Goal: Transaction & Acquisition: Purchase product/service

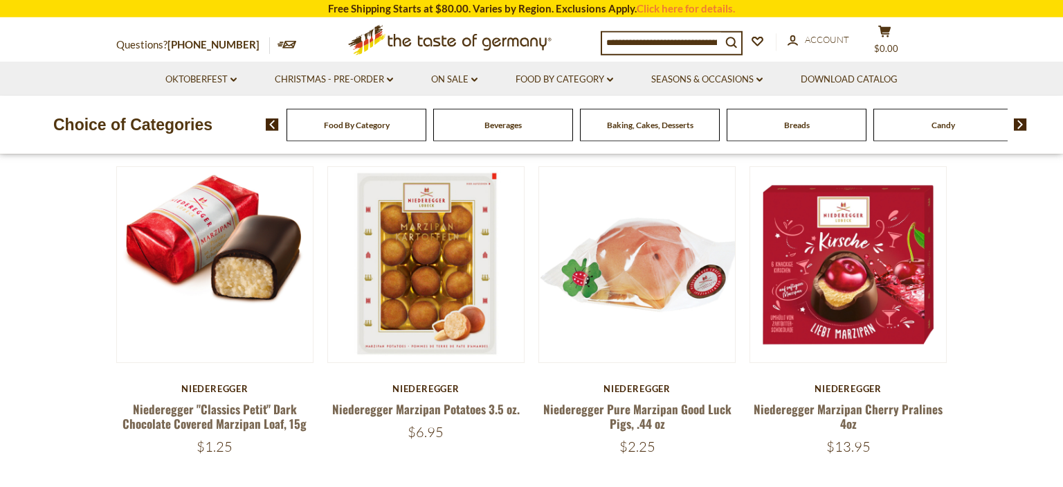
scroll to position [447, 0]
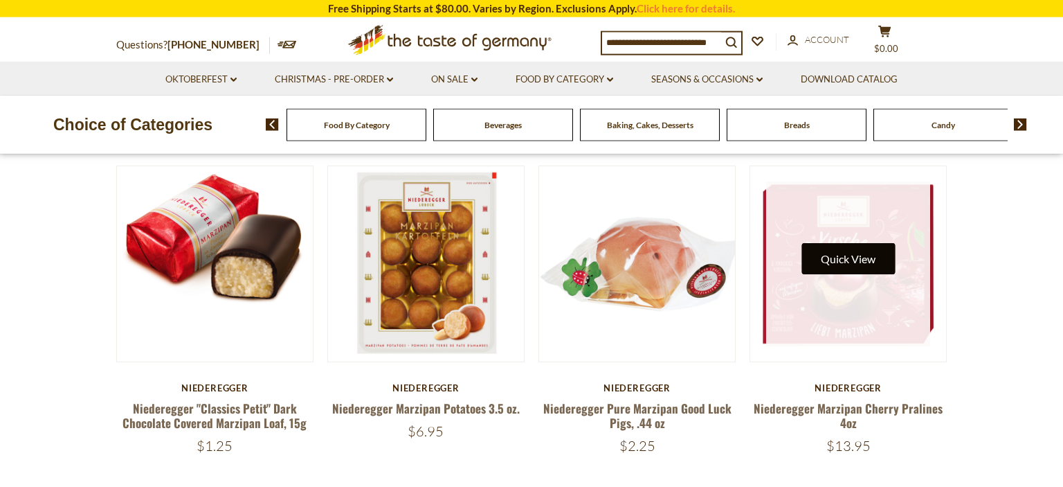
click at [838, 262] on button "Quick View" at bounding box center [848, 258] width 93 height 31
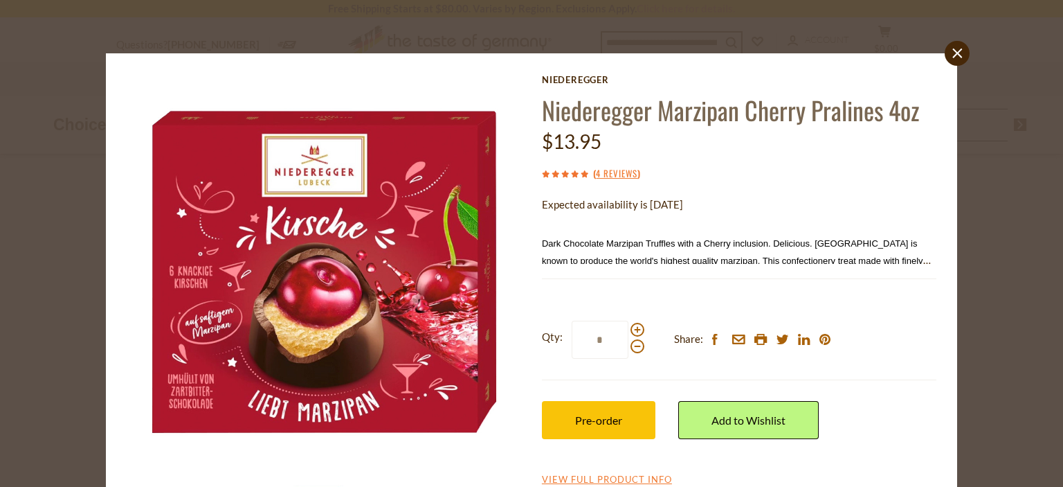
click at [638, 323] on label "Qty: *" at bounding box center [593, 340] width 102 height 38
click at [629, 323] on input "*" at bounding box center [600, 340] width 57 height 38
click at [638, 328] on span at bounding box center [638, 330] width 14 height 14
click at [629, 328] on input "*" at bounding box center [600, 340] width 57 height 38
type input "*"
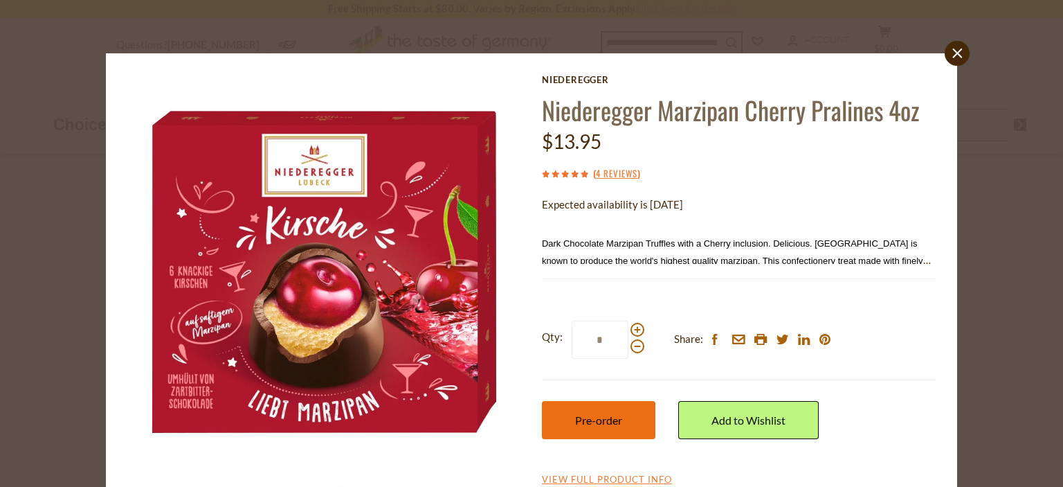
click at [604, 427] on button "Pre-order" at bounding box center [599, 420] width 114 height 38
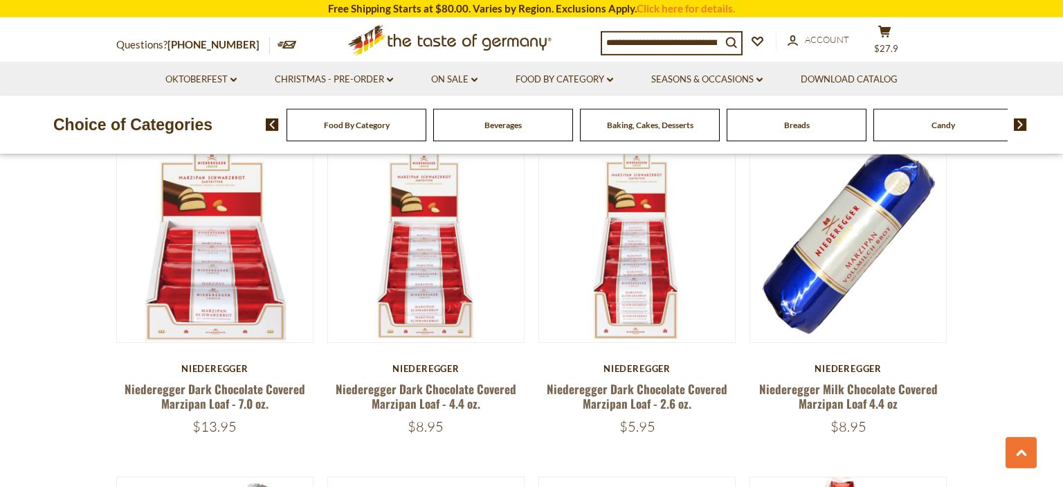
scroll to position [1127, 0]
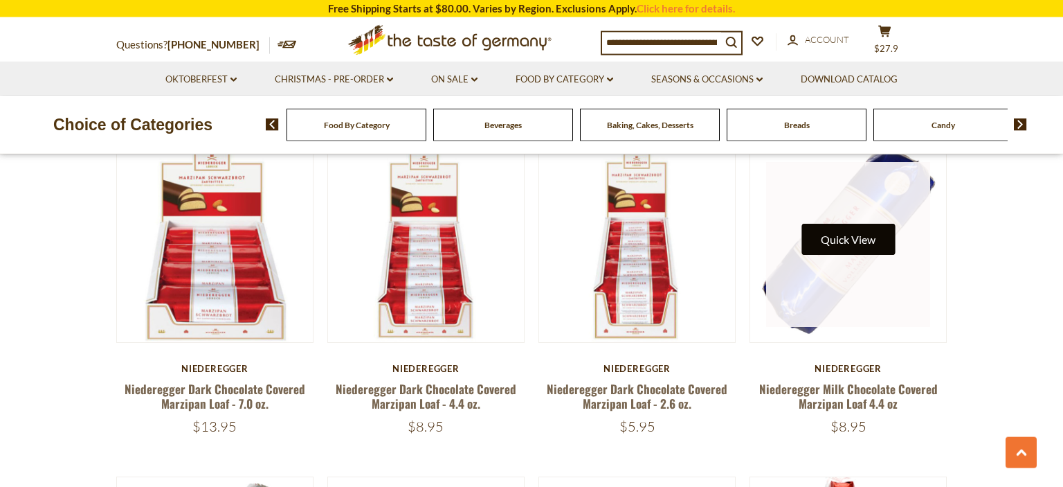
click at [845, 237] on button "Quick View" at bounding box center [848, 239] width 93 height 31
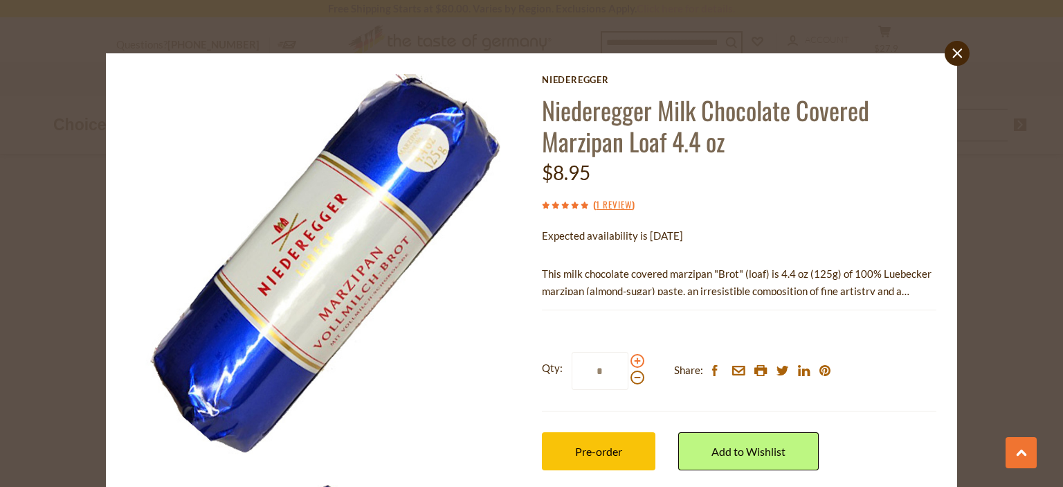
click at [638, 361] on span at bounding box center [638, 361] width 14 height 14
click at [629, 361] on input "*" at bounding box center [600, 371] width 57 height 38
click at [638, 361] on span at bounding box center [638, 361] width 14 height 14
click at [629, 361] on input "*" at bounding box center [600, 371] width 57 height 38
click at [638, 361] on span at bounding box center [638, 361] width 14 height 14
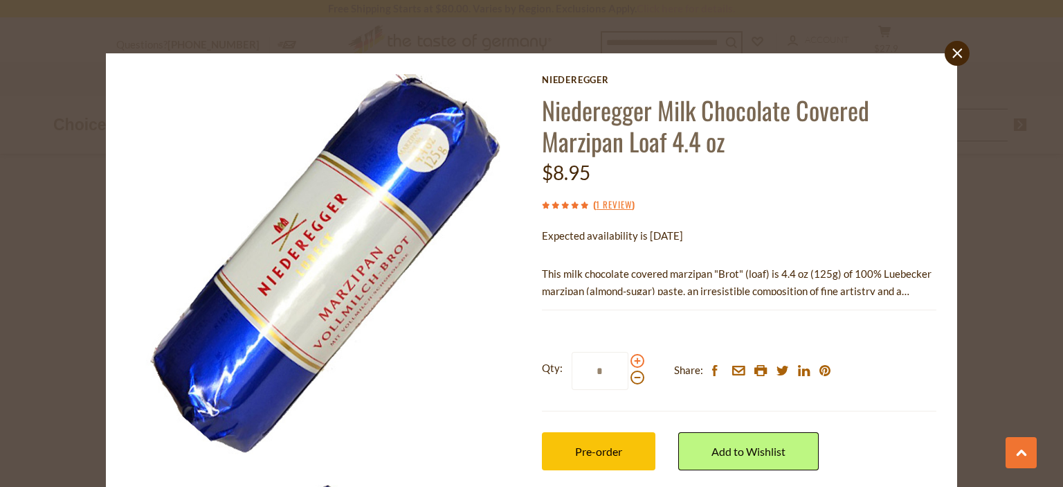
click at [629, 361] on input "*" at bounding box center [600, 371] width 57 height 38
type input "*"
click at [625, 450] on button "Pre-order" at bounding box center [599, 451] width 114 height 38
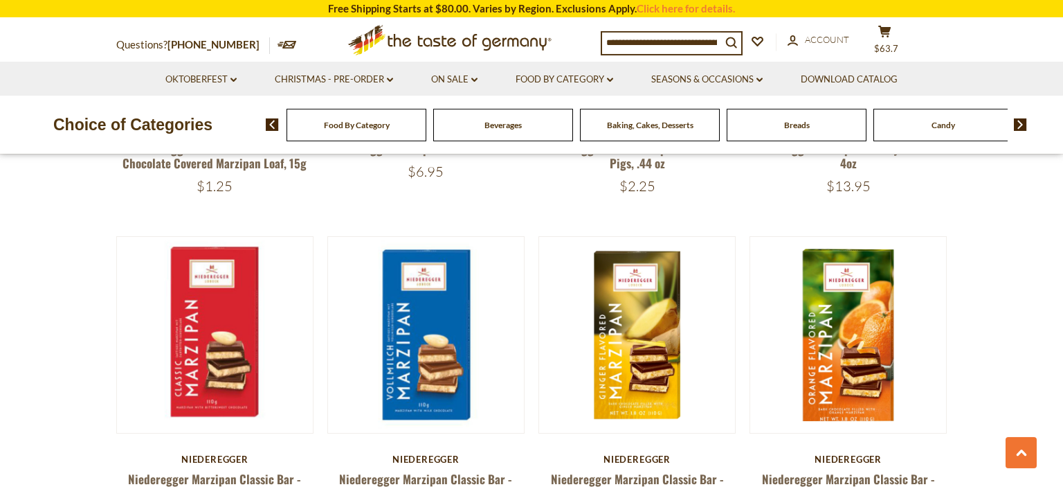
scroll to position [568, 0]
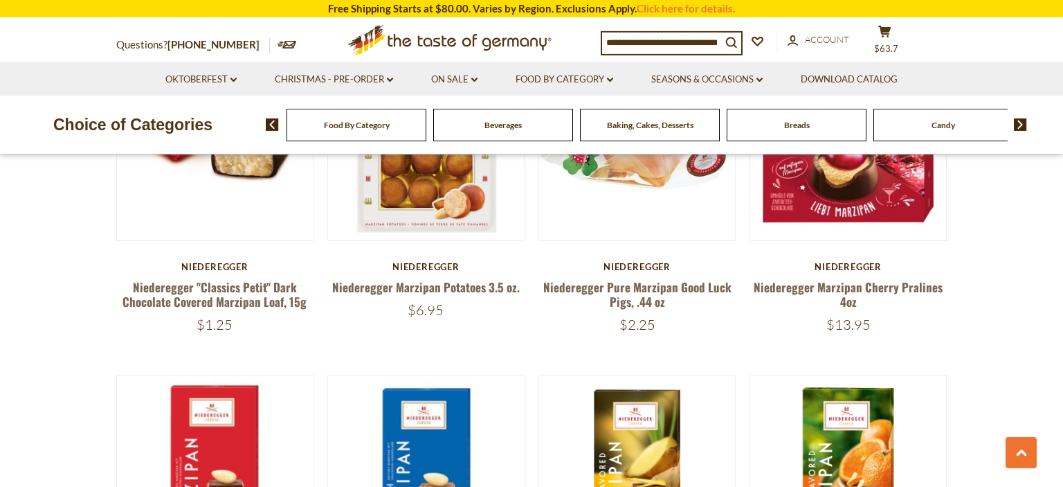
click at [705, 42] on input at bounding box center [661, 42] width 119 height 19
click at [737, 38] on icon "search_icon" at bounding box center [731, 43] width 12 height 12
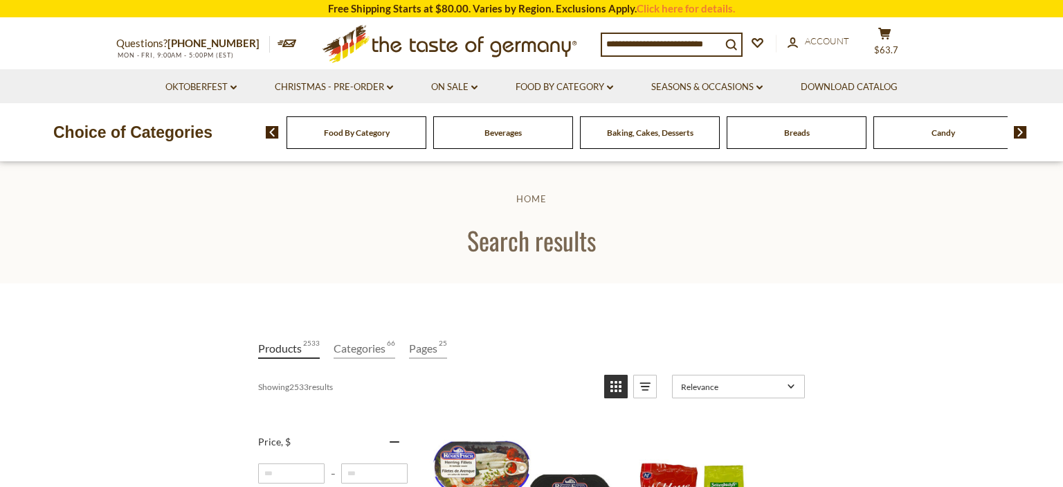
drag, startPoint x: 652, startPoint y: 40, endPoint x: 760, endPoint y: 37, distance: 108.0
click at [721, 37] on input at bounding box center [661, 43] width 119 height 19
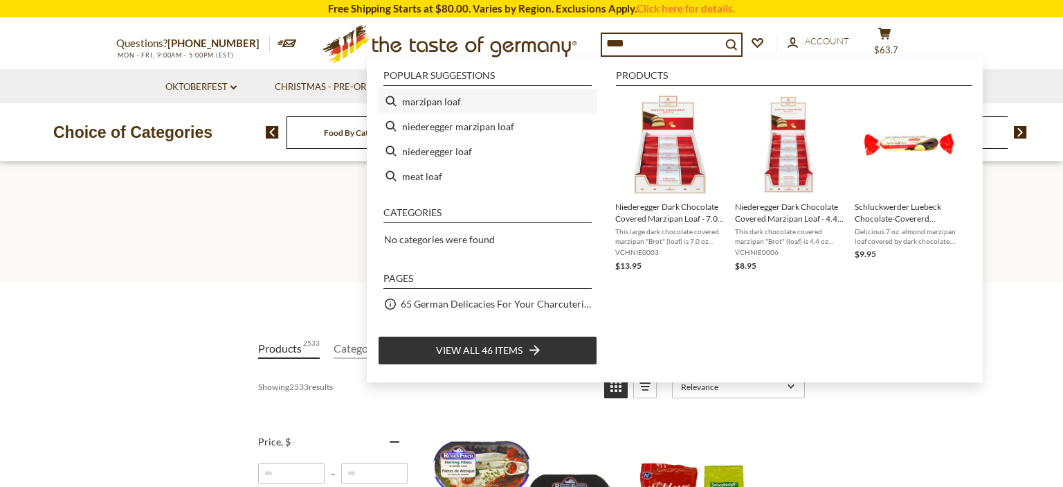
click at [440, 103] on li "marzipan loaf" at bounding box center [487, 101] width 219 height 25
type input "**********"
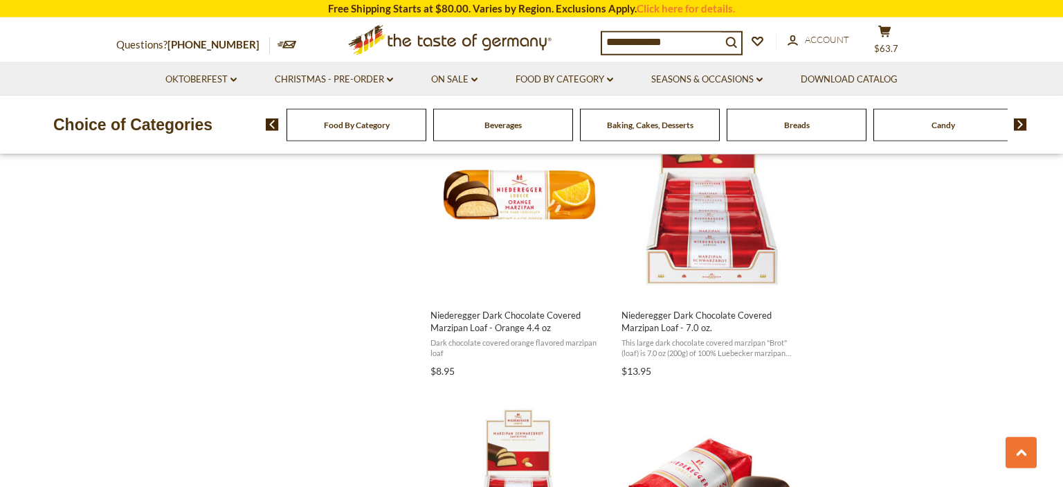
scroll to position [1238, 0]
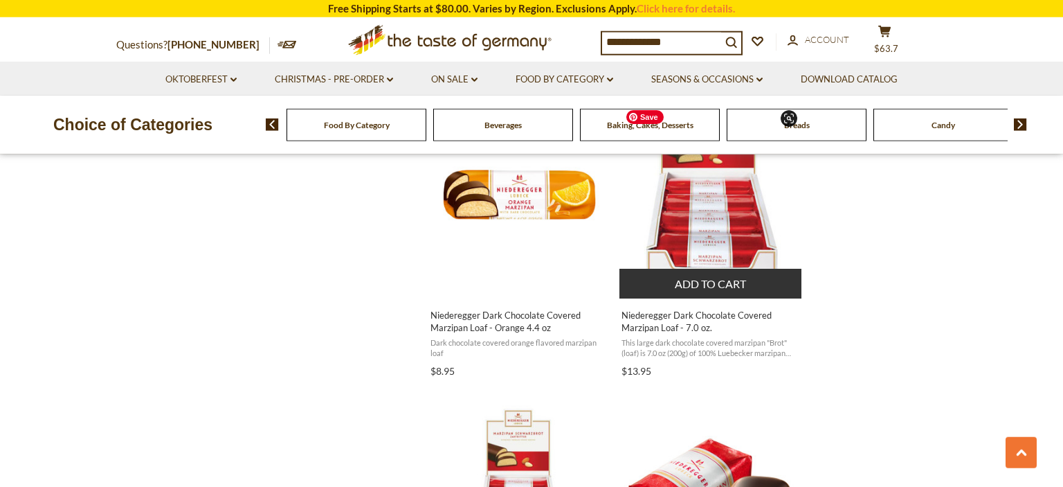
click at [722, 260] on img "Niederegger Dark Chocolate Covered Marzipan Loaf - 7.0 oz." at bounding box center [711, 194] width 183 height 183
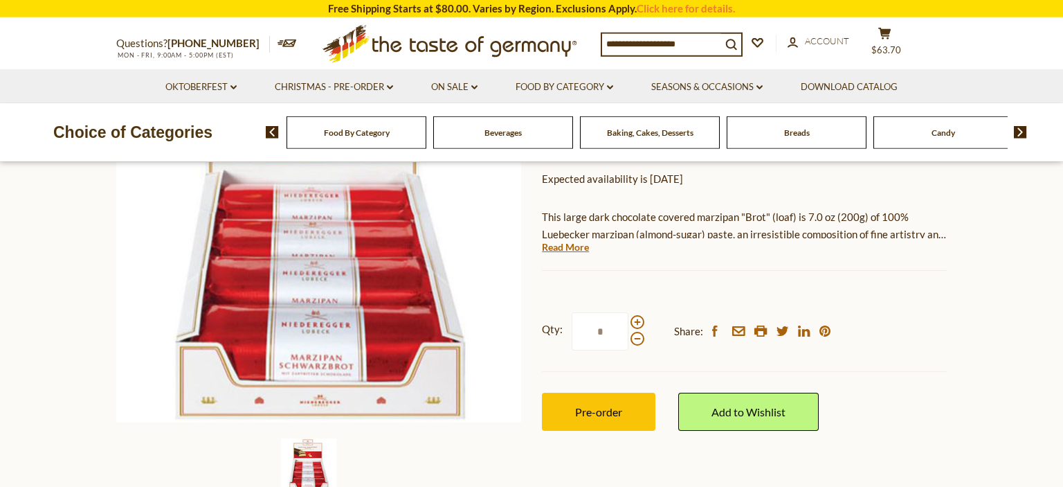
scroll to position [217, 0]
click at [636, 326] on span at bounding box center [638, 322] width 14 height 14
click at [629, 326] on input "*" at bounding box center [600, 331] width 57 height 38
click at [636, 326] on span at bounding box center [638, 322] width 14 height 14
click at [629, 326] on input "*" at bounding box center [600, 331] width 57 height 38
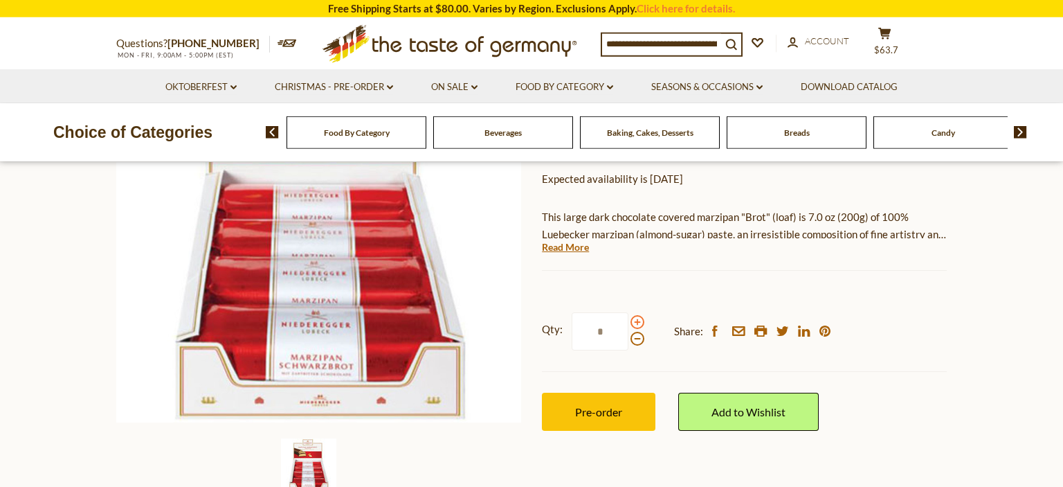
click at [636, 326] on span at bounding box center [638, 322] width 14 height 14
click at [629, 326] on input "*" at bounding box center [600, 331] width 57 height 38
click at [635, 341] on span at bounding box center [638, 339] width 14 height 14
click at [629, 341] on input "*" at bounding box center [600, 331] width 57 height 38
click at [635, 341] on span at bounding box center [638, 339] width 14 height 14
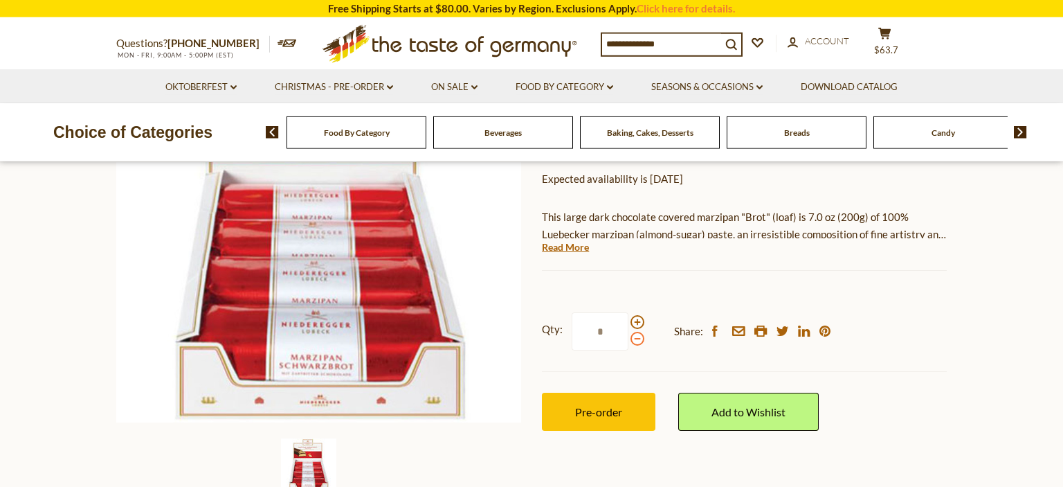
click at [629, 341] on input "*" at bounding box center [600, 331] width 57 height 38
click at [635, 320] on span at bounding box center [638, 322] width 14 height 14
click at [629, 320] on input "*" at bounding box center [600, 331] width 57 height 38
click at [609, 411] on span "Pre-order" at bounding box center [598, 411] width 47 height 13
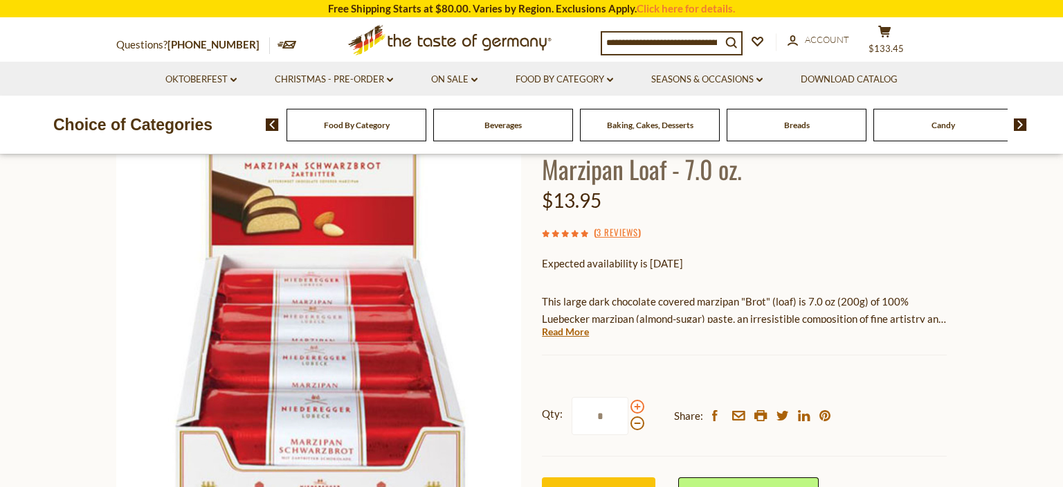
scroll to position [152, 0]
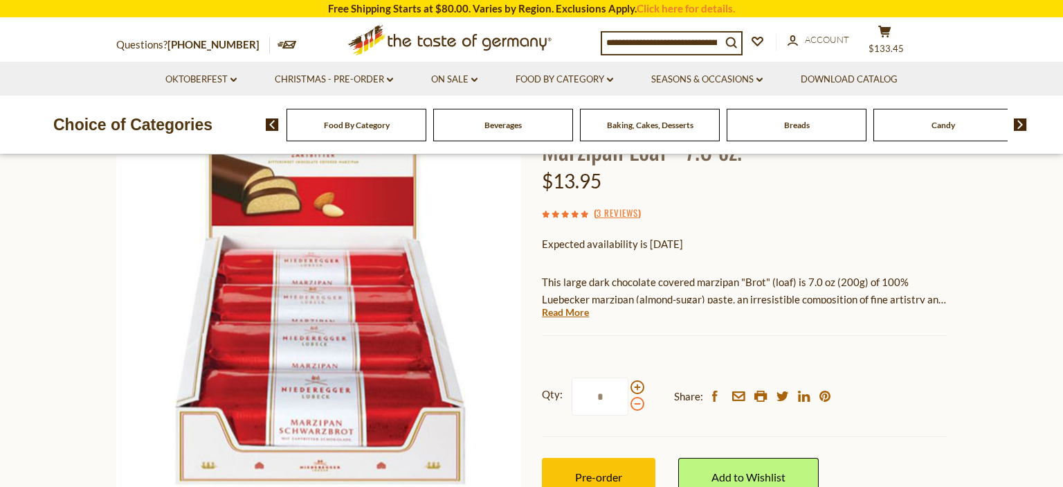
click at [637, 406] on span at bounding box center [638, 404] width 14 height 14
click at [629, 406] on input "*" at bounding box center [600, 396] width 57 height 38
click at [637, 406] on span at bounding box center [638, 404] width 14 height 14
click at [629, 406] on input "*" at bounding box center [600, 396] width 57 height 38
click at [639, 386] on span at bounding box center [638, 387] width 14 height 14
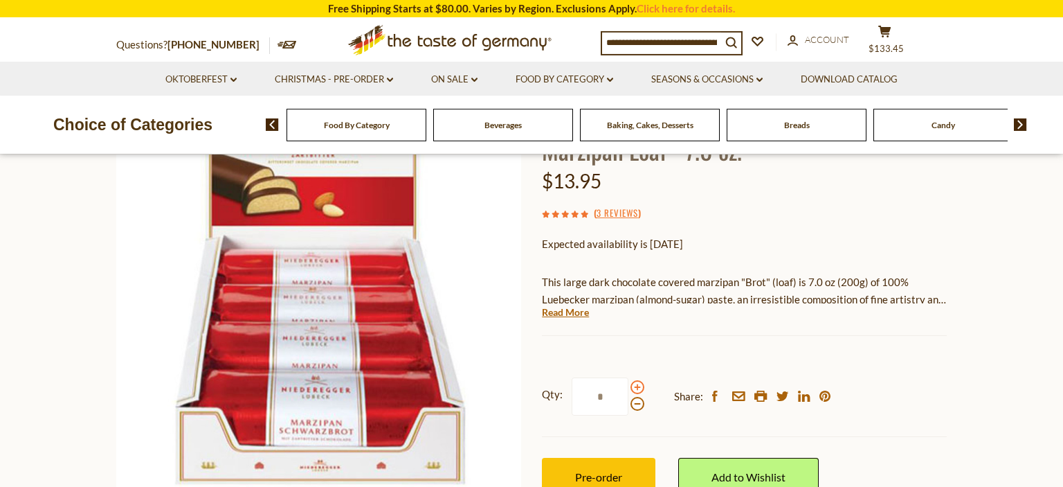
click at [629, 386] on input "*" at bounding box center [600, 396] width 57 height 38
type input "*"
click at [622, 472] on span "Pre-order" at bounding box center [598, 476] width 47 height 13
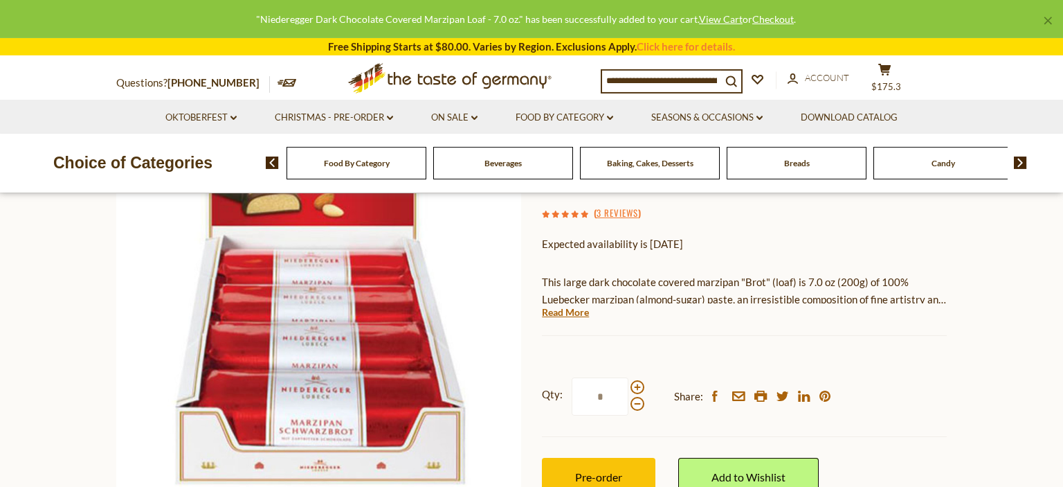
click at [687, 80] on input at bounding box center [661, 80] width 119 height 19
type input "******"
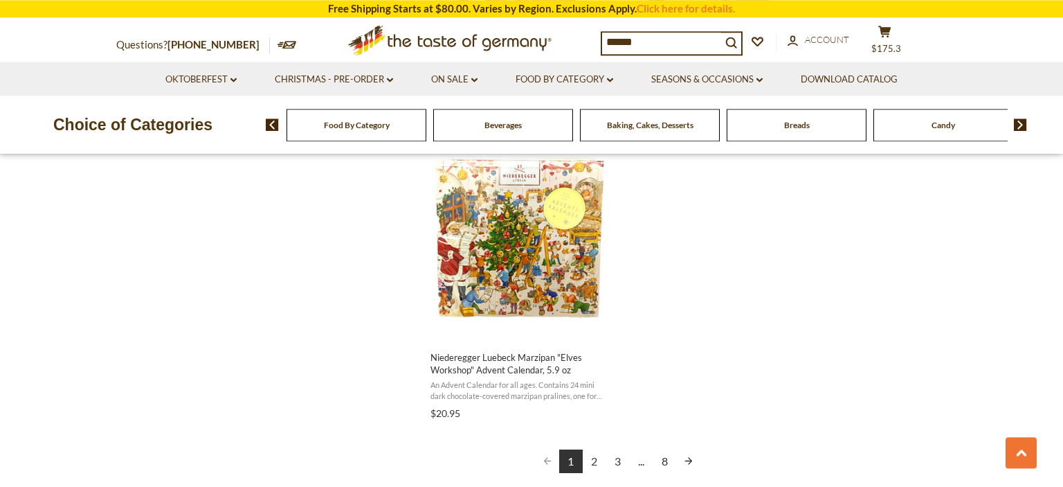
scroll to position [2404, 0]
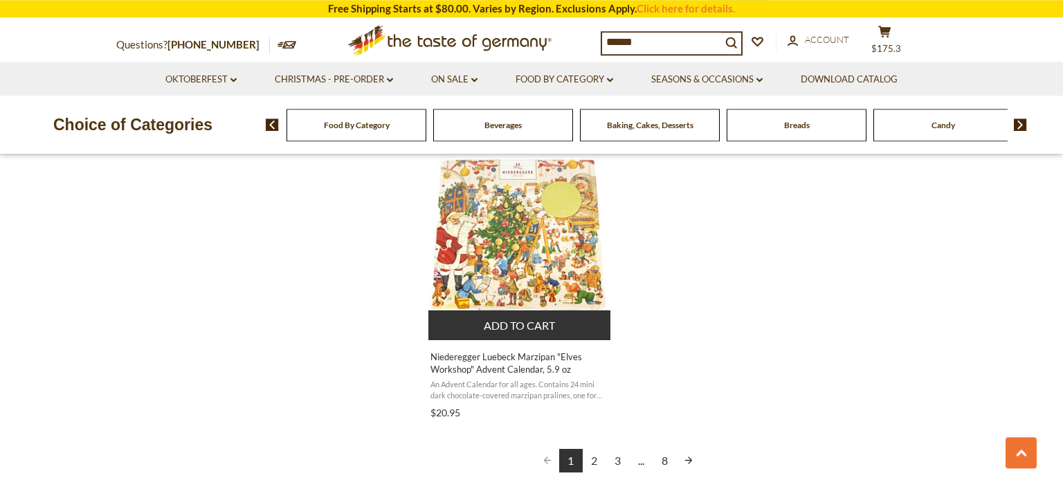
click at [505, 361] on span "Niederegger Luebeck Marzipan "Elves Workshop" Advent Calendar, 5.9 oz" at bounding box center [520, 362] width 179 height 25
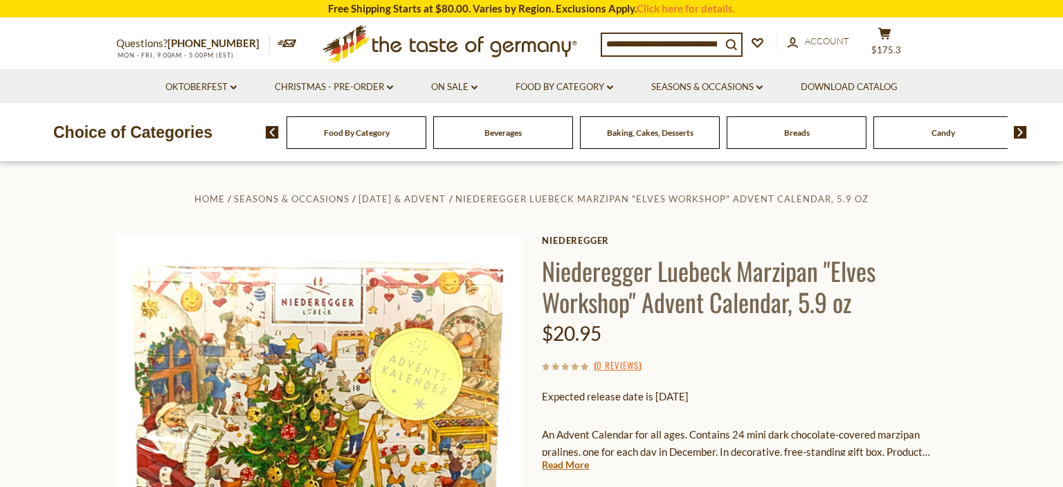
scroll to position [181, 0]
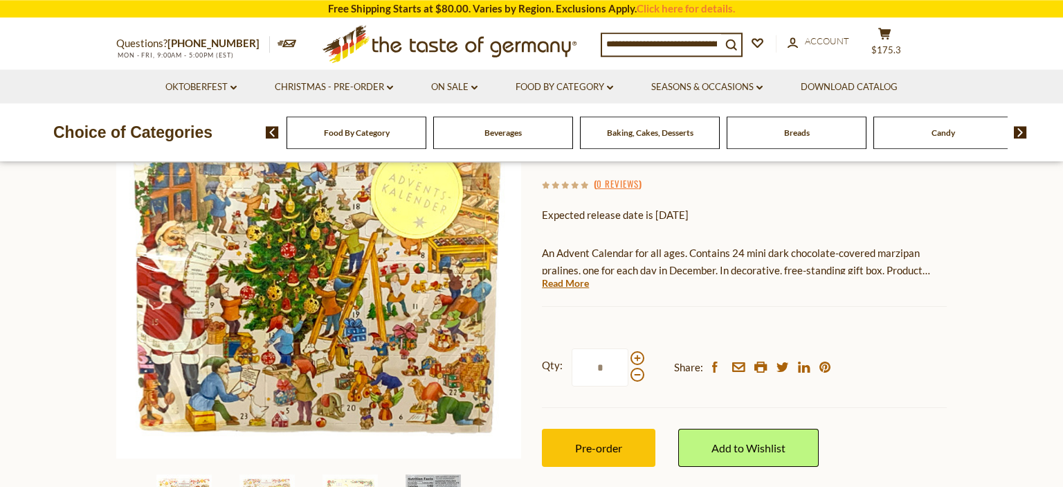
click at [638, 379] on span at bounding box center [638, 375] width 14 height 14
click at [629, 379] on input "*" at bounding box center [600, 367] width 57 height 38
type input "*"
click at [610, 447] on span "Pre-order" at bounding box center [598, 447] width 47 height 13
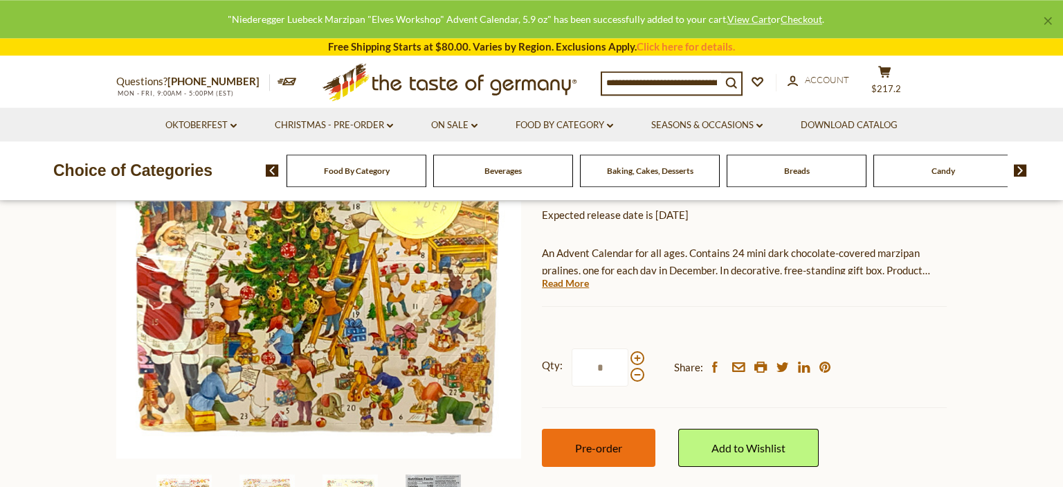
click at [610, 447] on span "Pre-order" at bounding box center [598, 447] width 47 height 13
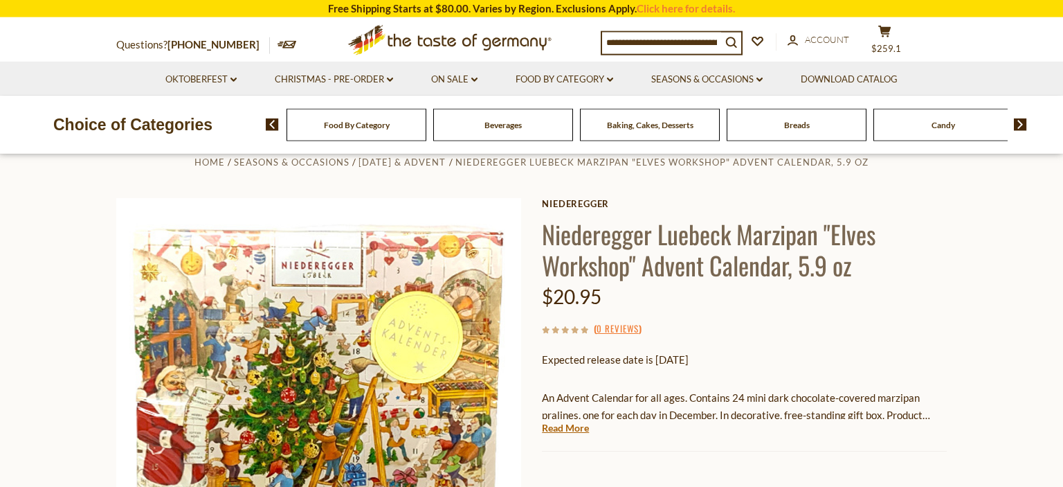
scroll to position [36, 0]
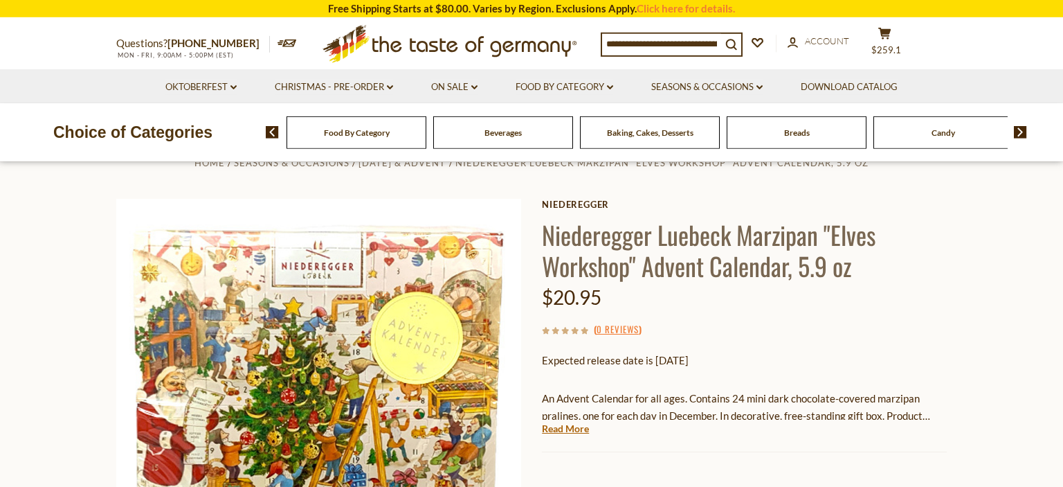
click at [680, 44] on input at bounding box center [661, 43] width 119 height 19
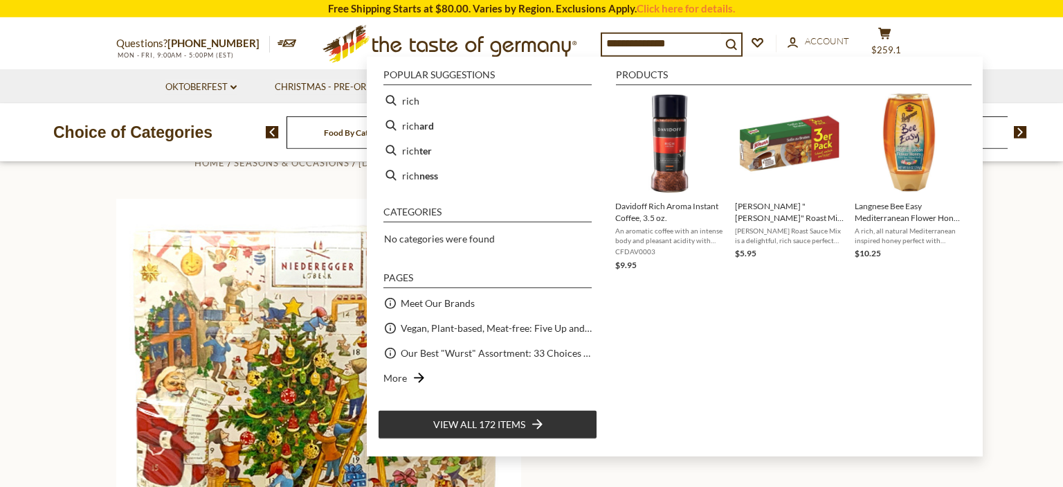
type input "**********"
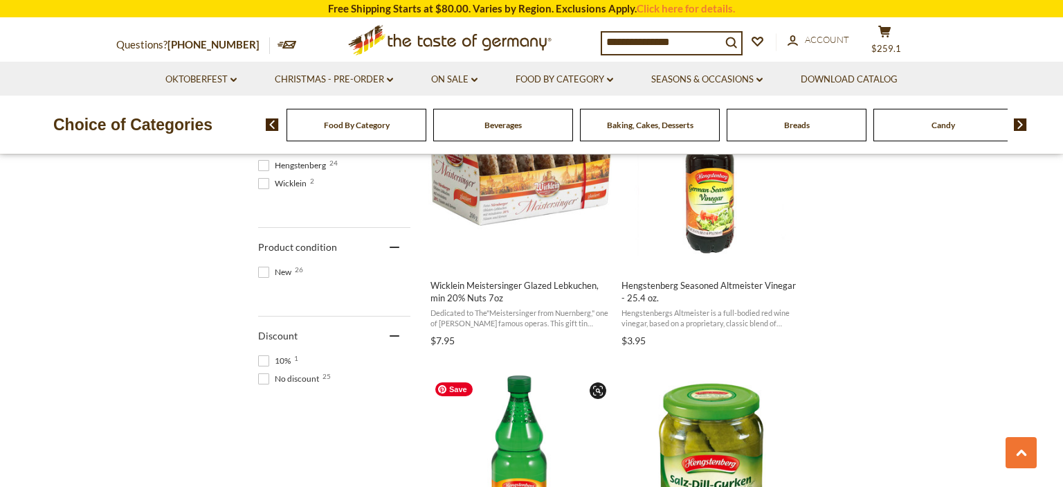
scroll to position [748, 0]
click at [658, 37] on input "**********" at bounding box center [661, 42] width 119 height 19
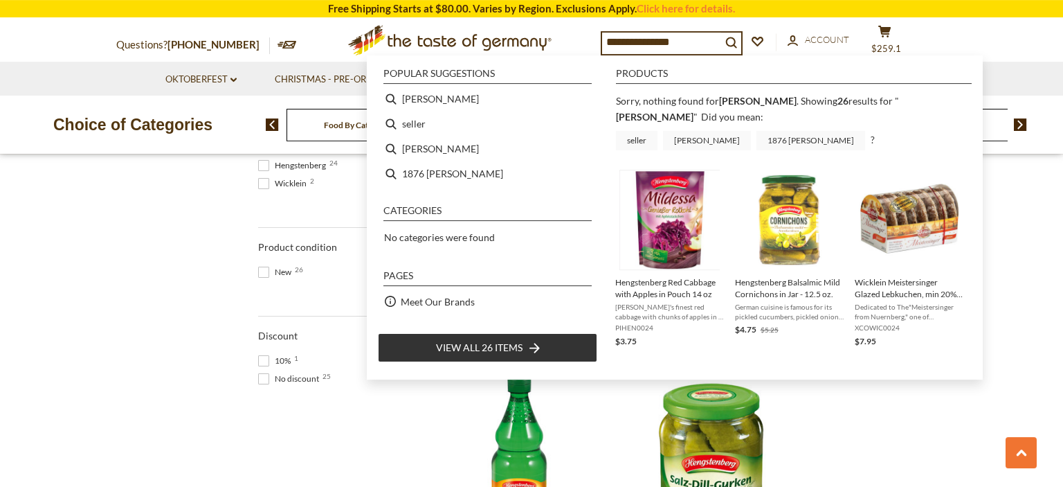
drag, startPoint x: 694, startPoint y: 39, endPoint x: 525, endPoint y: 46, distance: 169.1
click at [602, 46] on input "**********" at bounding box center [661, 42] width 119 height 19
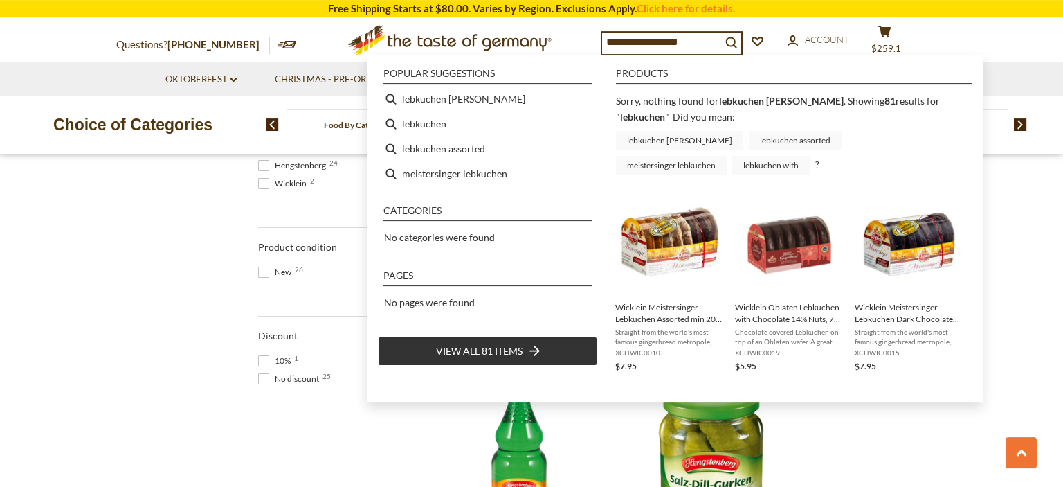
type input "*********"
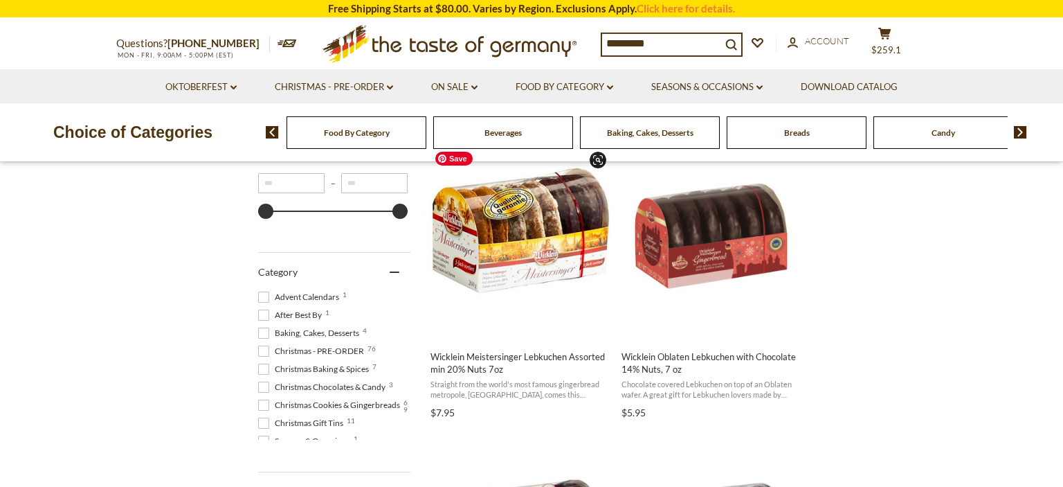
scroll to position [291, 0]
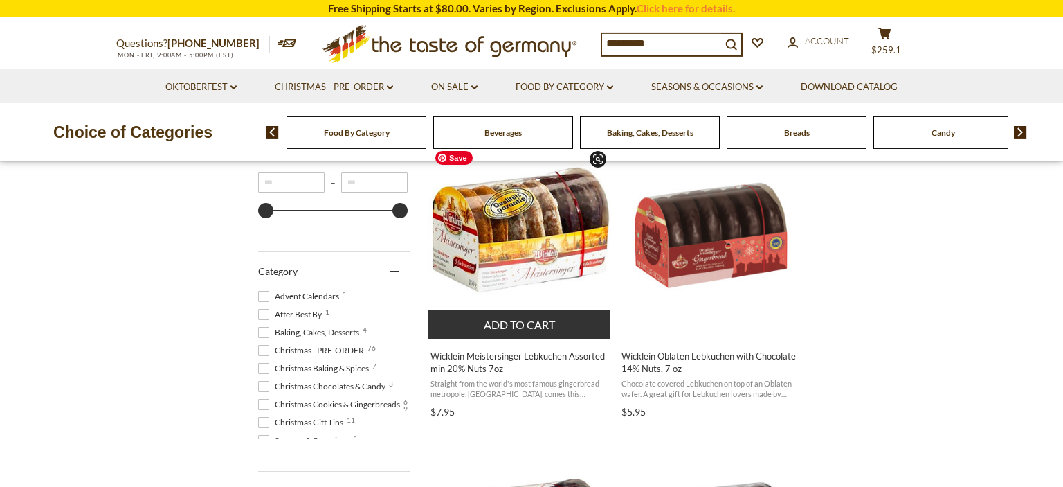
click at [547, 238] on img "Wicklein Meistersinger Lebkuchen Assorted min 20% Nuts 7oz" at bounding box center [520, 235] width 183 height 183
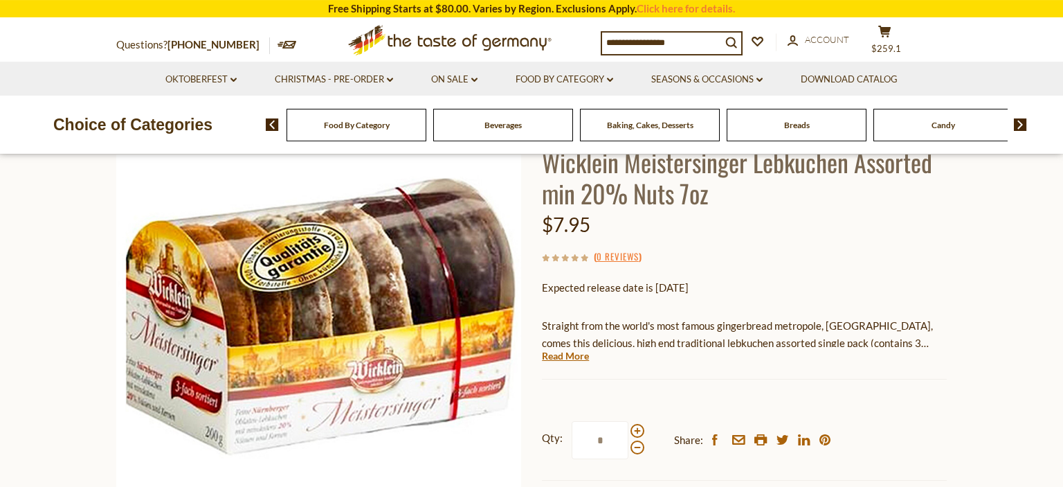
scroll to position [116, 0]
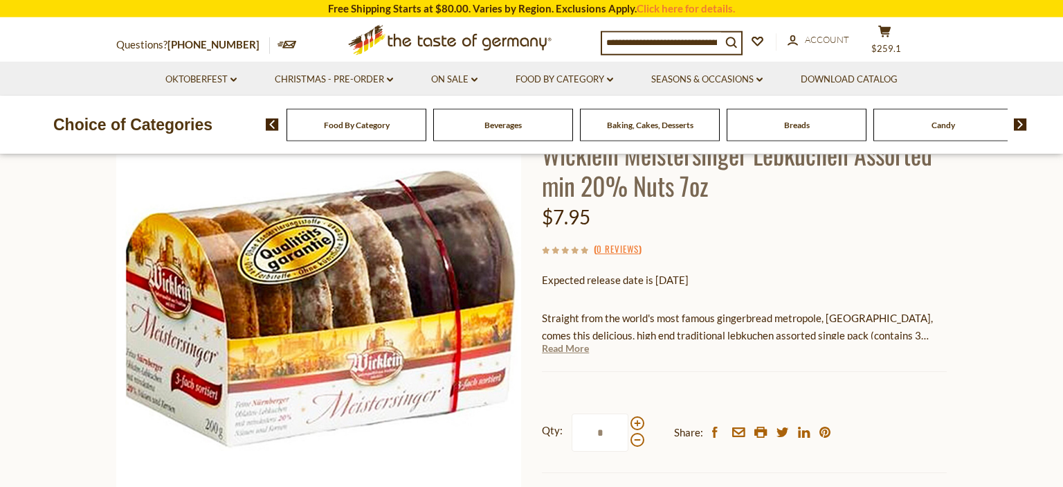
click at [575, 347] on link "Read More" at bounding box center [565, 348] width 47 height 14
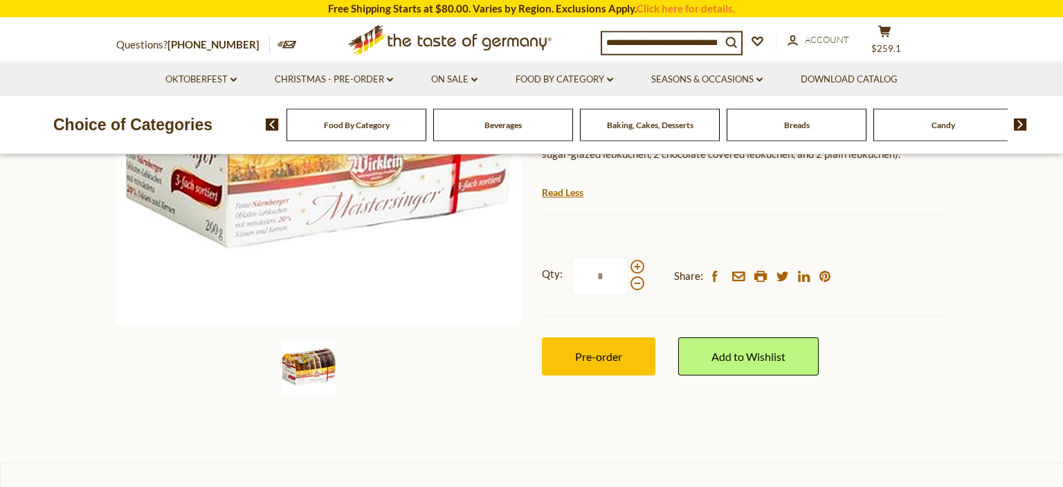
scroll to position [316, 0]
click at [636, 265] on span at bounding box center [638, 266] width 14 height 14
click at [629, 265] on input "*" at bounding box center [600, 275] width 57 height 38
type input "*"
click at [607, 362] on span "Pre-order" at bounding box center [598, 355] width 47 height 13
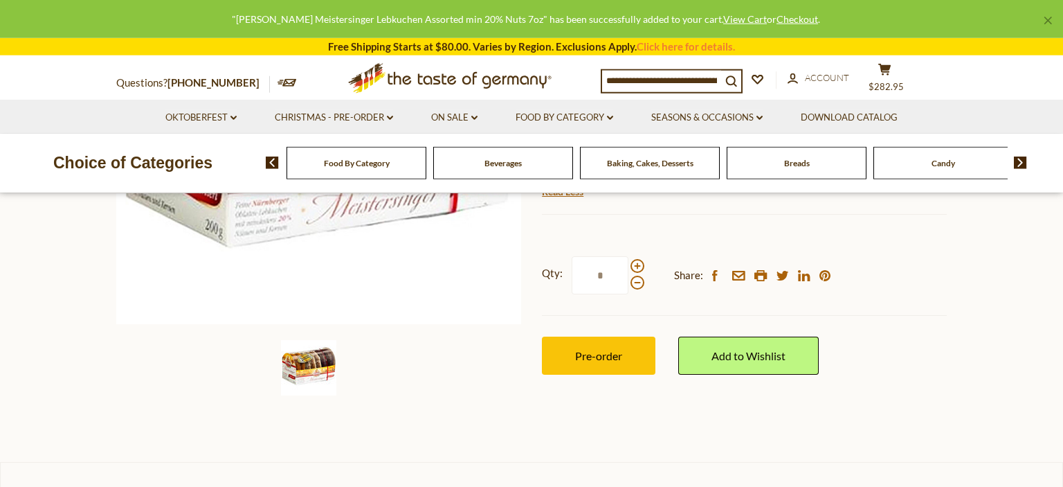
click at [647, 78] on input at bounding box center [661, 80] width 119 height 19
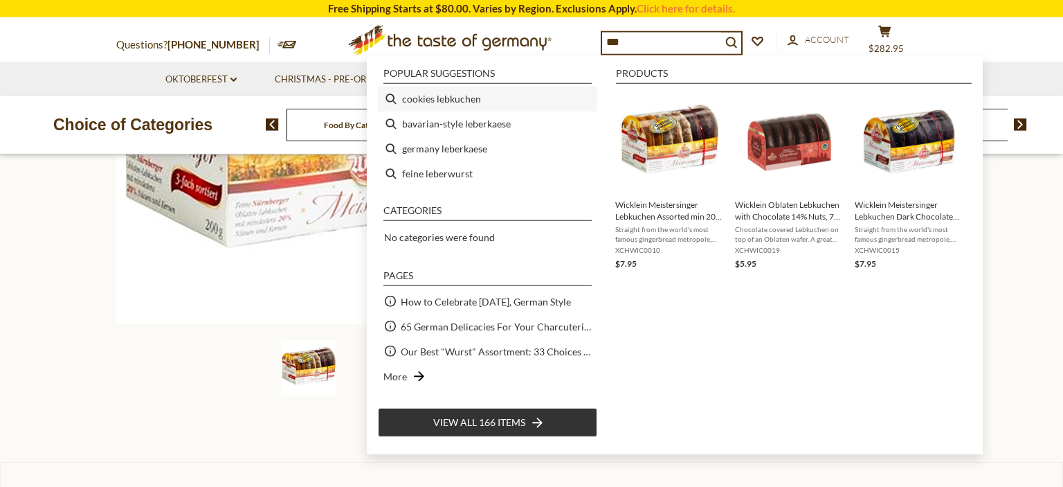
click at [447, 100] on li "cookies lebkuchen" at bounding box center [487, 99] width 219 height 25
type input "**********"
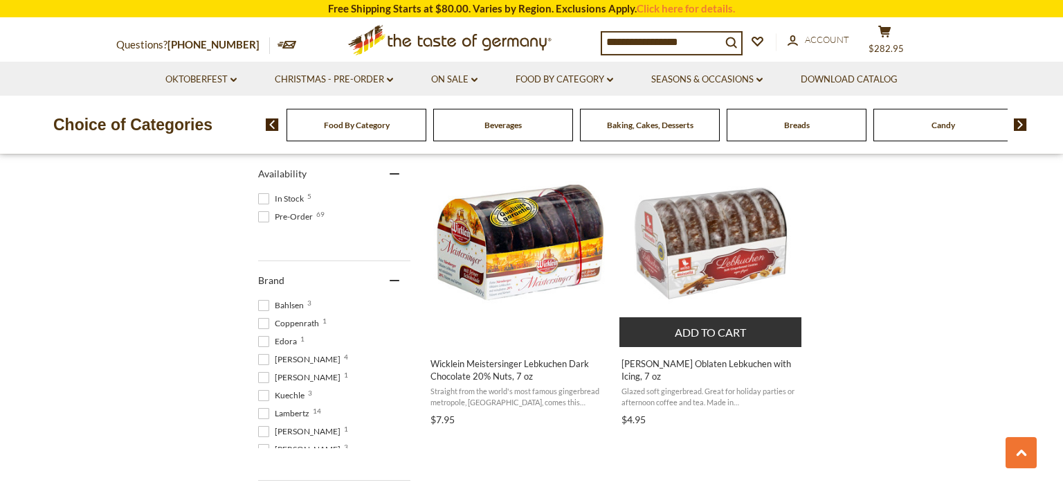
scroll to position [579, 0]
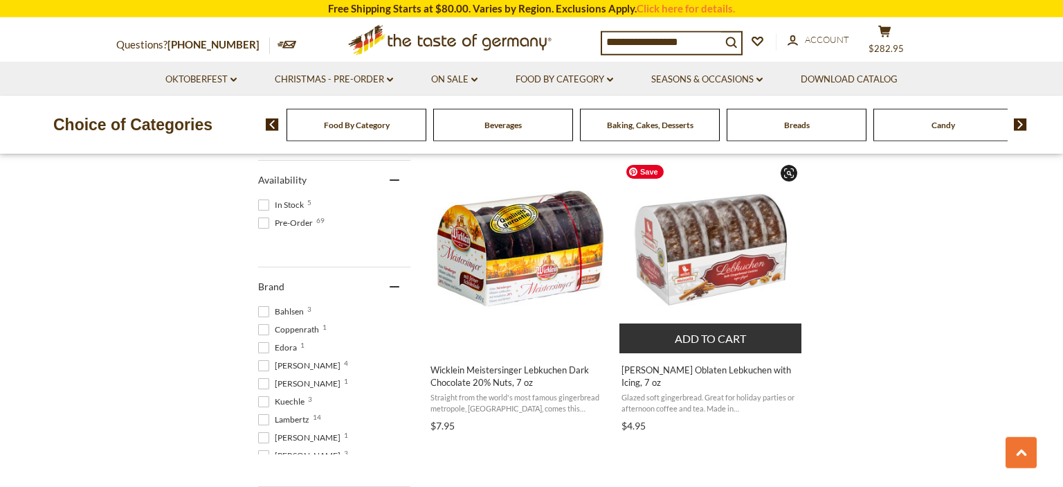
click at [727, 273] on img "Weiss Oblaten Lebkuchen with Icing, 7 oz" at bounding box center [711, 249] width 183 height 183
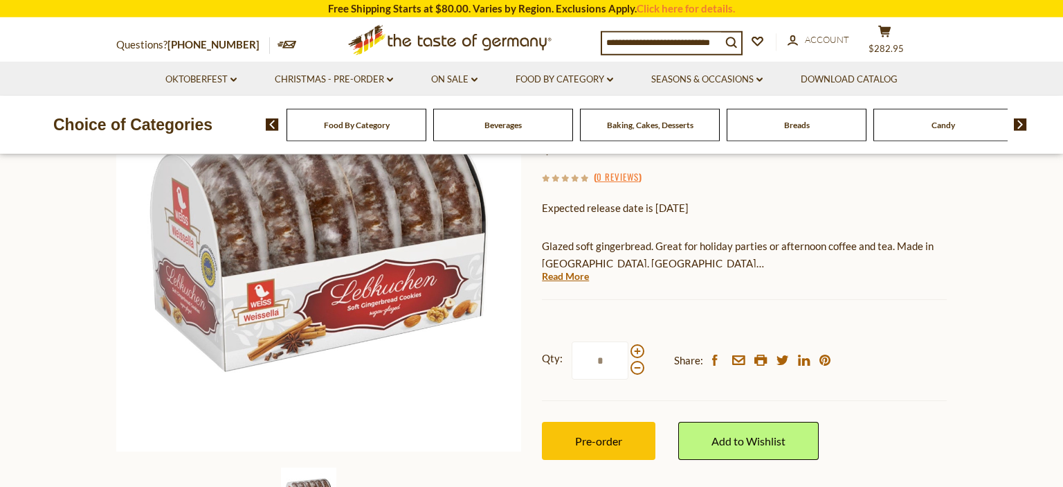
scroll to position [189, 0]
click at [640, 343] on span at bounding box center [638, 350] width 14 height 14
click at [629, 341] on input "*" at bounding box center [600, 360] width 57 height 38
type input "*"
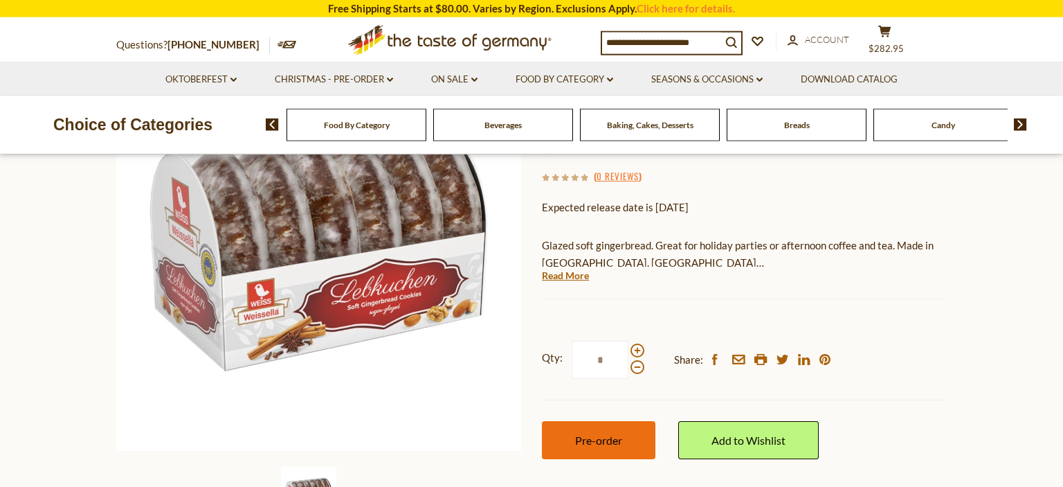
click at [618, 433] on span "Pre-order" at bounding box center [598, 439] width 47 height 13
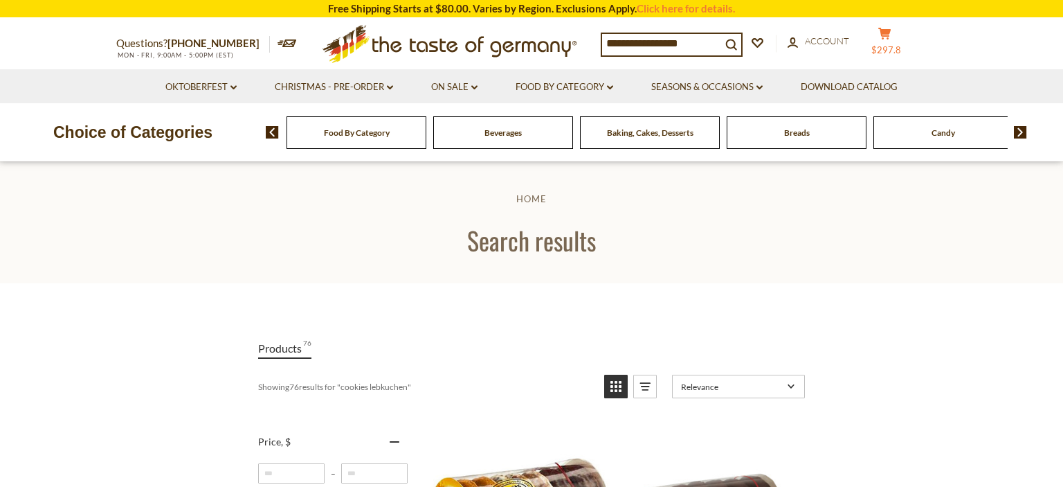
click at [891, 39] on icon at bounding box center [884, 34] width 12 height 12
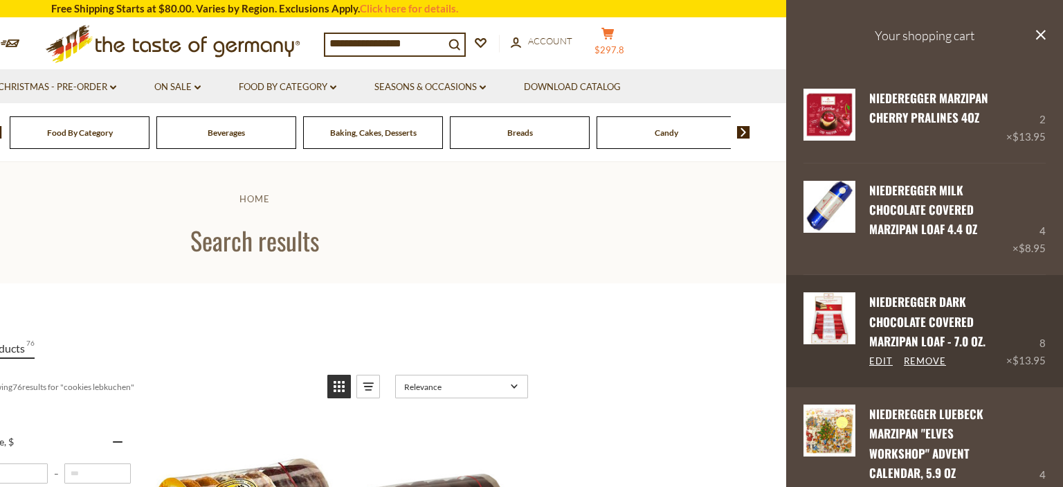
scroll to position [362, 0]
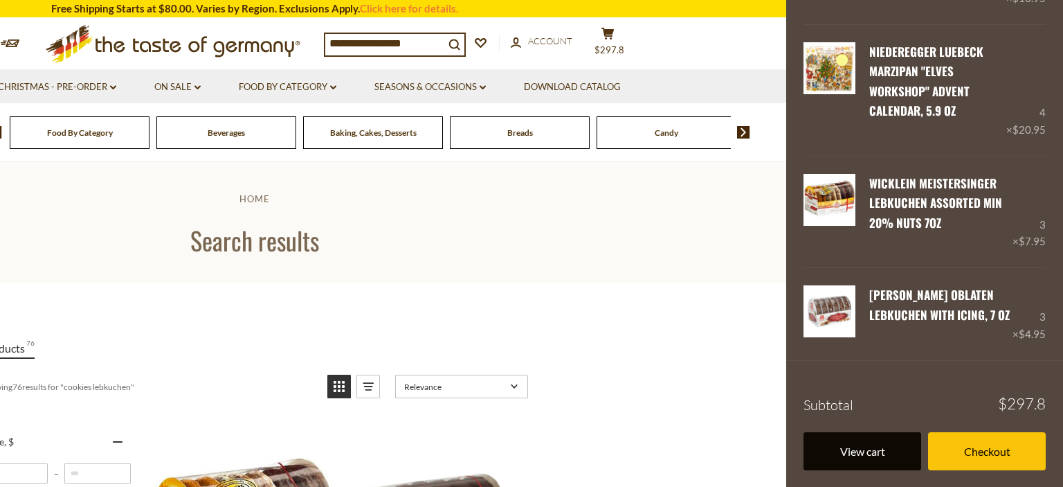
click at [862, 449] on link "View cart" at bounding box center [863, 451] width 118 height 38
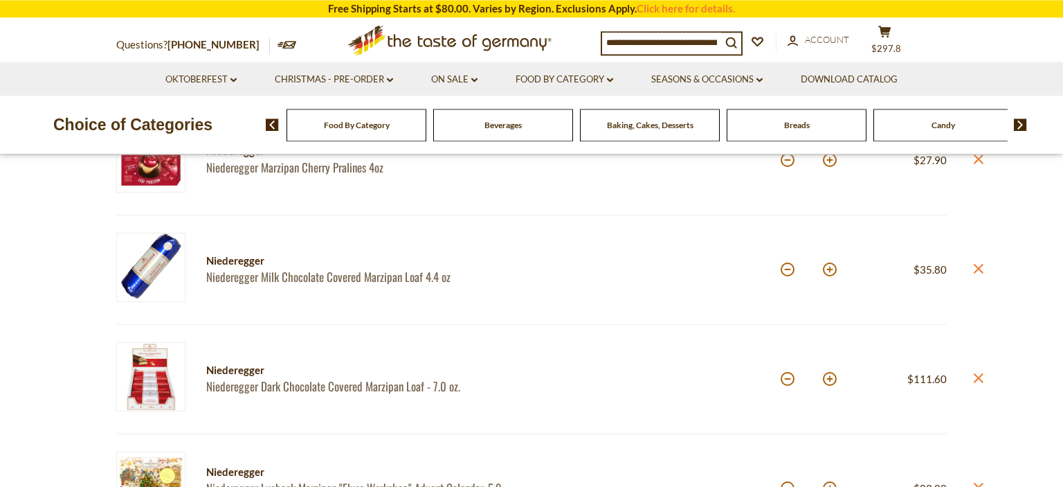
scroll to position [231, 0]
click at [788, 379] on button at bounding box center [788, 379] width 14 height 14
type input "*"
click at [788, 379] on button at bounding box center [788, 379] width 14 height 14
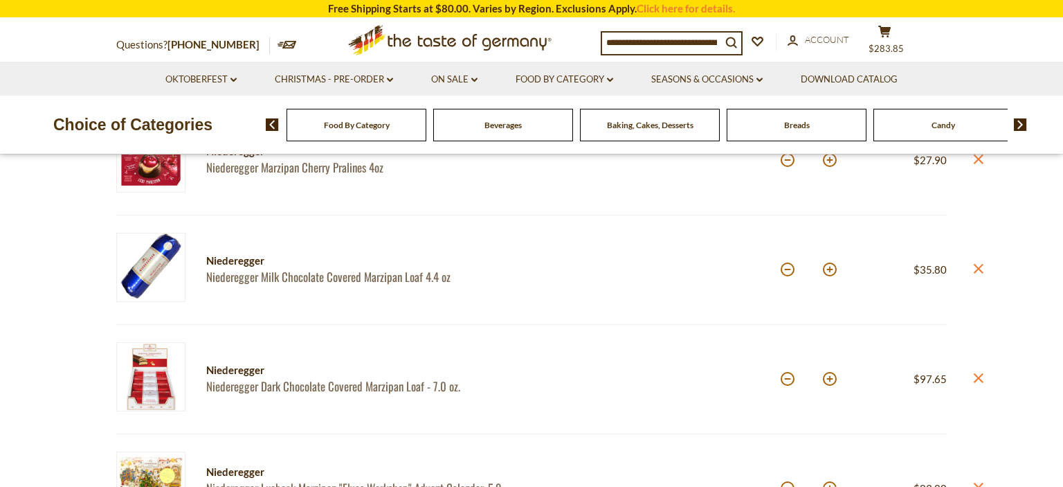
type input "*"
click at [788, 379] on button at bounding box center [788, 379] width 14 height 14
type input "*"
click at [788, 379] on button at bounding box center [788, 379] width 14 height 14
type input "*"
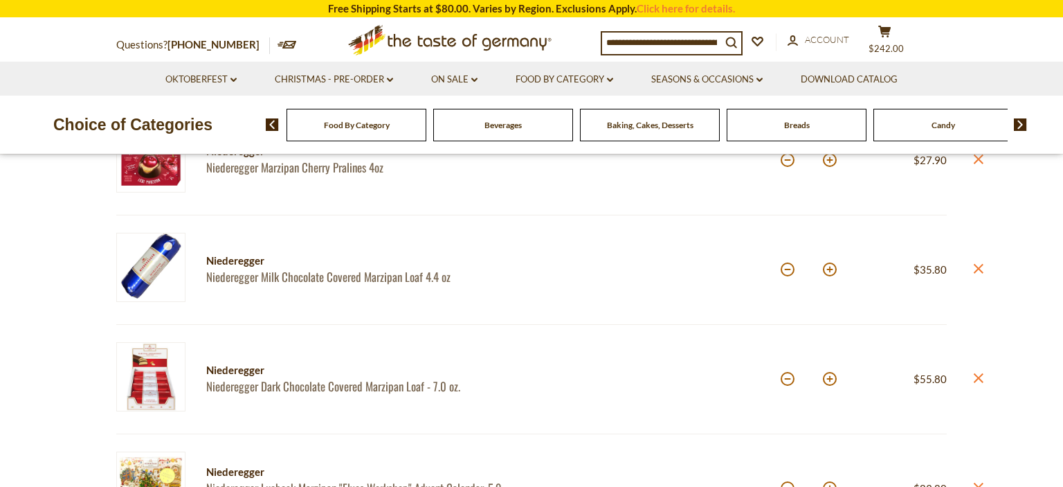
click at [788, 379] on button at bounding box center [788, 379] width 14 height 14
type input "*"
click at [788, 379] on button at bounding box center [788, 379] width 14 height 14
type input "*"
click at [788, 266] on button at bounding box center [788, 269] width 14 height 14
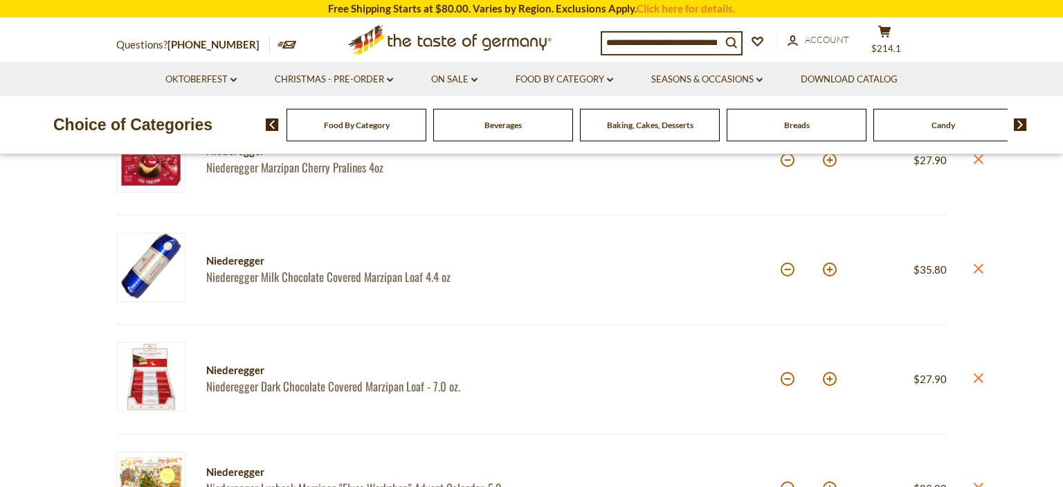
type input "*"
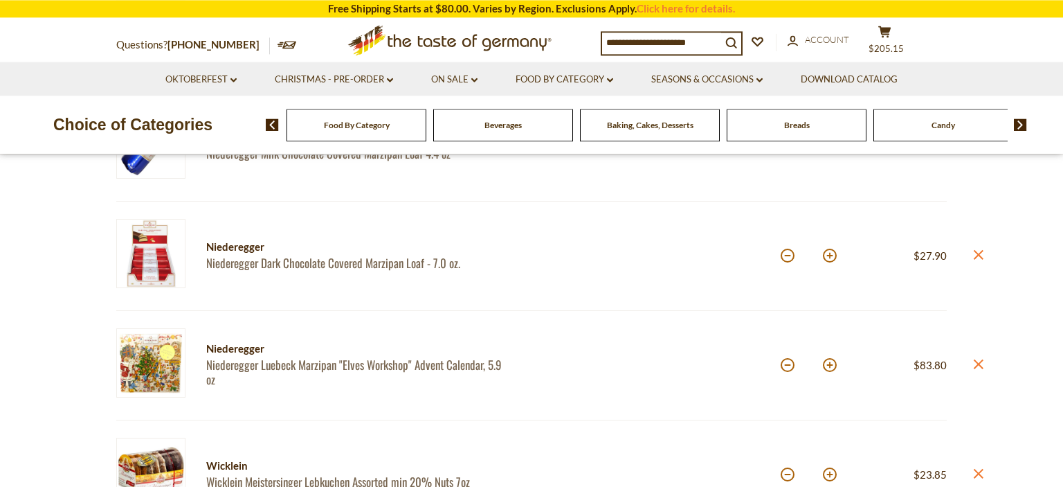
scroll to position [357, 0]
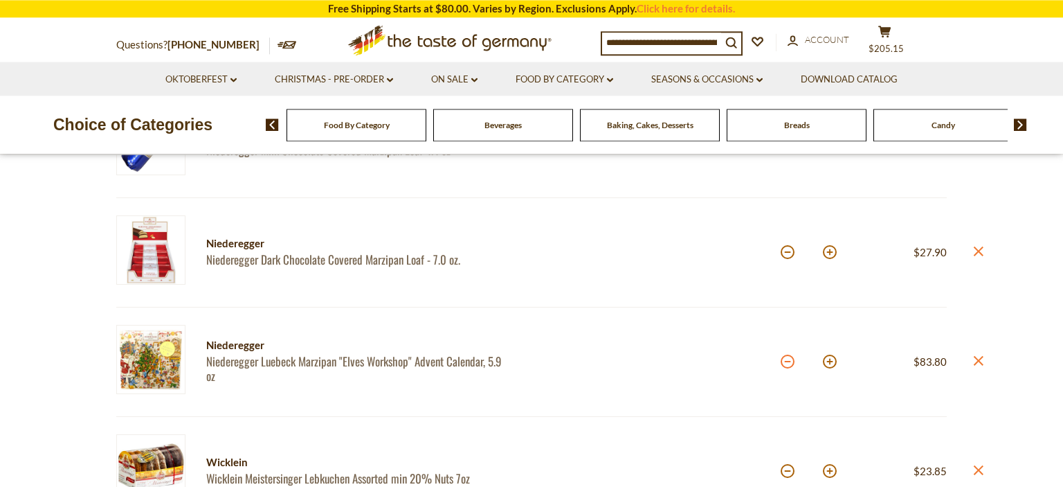
click at [793, 361] on button at bounding box center [788, 361] width 14 height 14
type input "*"
click at [793, 361] on button at bounding box center [788, 361] width 14 height 14
type input "*"
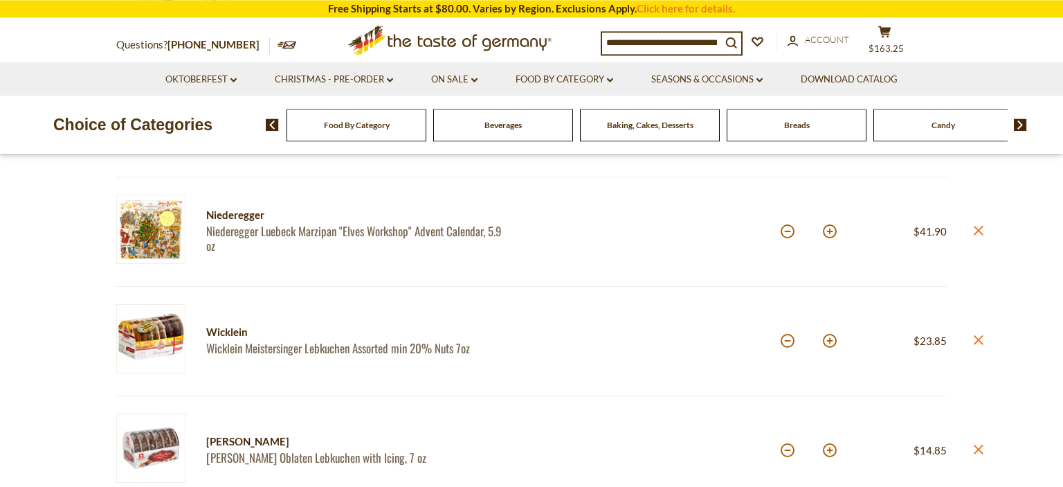
scroll to position [487, 0]
click at [979, 339] on icon "close" at bounding box center [978, 339] width 10 height 10
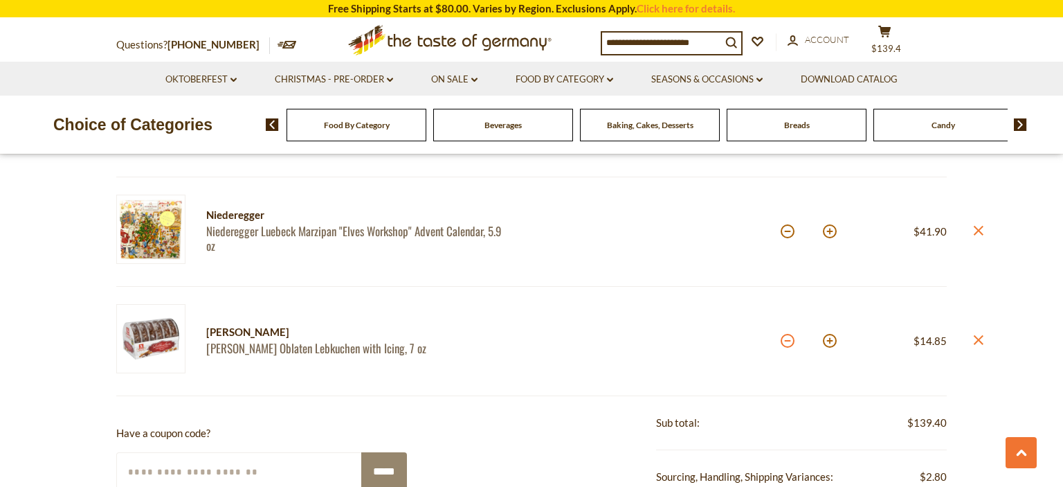
click at [786, 334] on button at bounding box center [788, 341] width 14 height 14
type input "*"
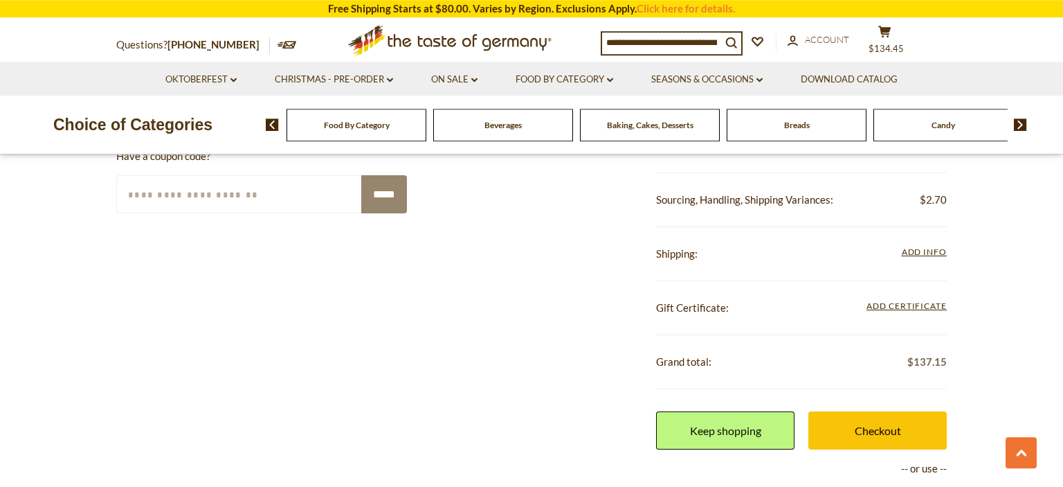
scroll to position [765, 0]
click at [891, 424] on link "Checkout" at bounding box center [878, 430] width 138 height 38
